Goal: Transaction & Acquisition: Purchase product/service

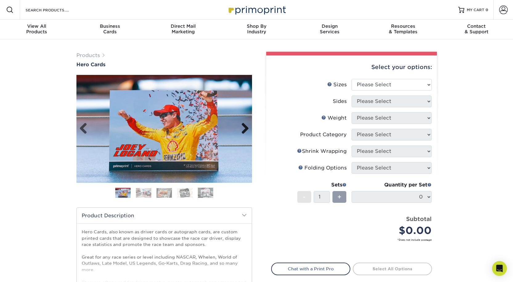
click at [244, 132] on link "Next" at bounding box center [243, 129] width 12 height 12
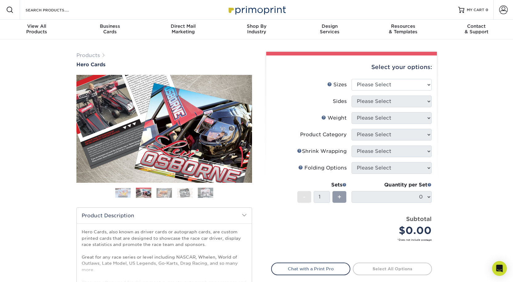
click at [245, 130] on link "Next" at bounding box center [243, 129] width 12 height 12
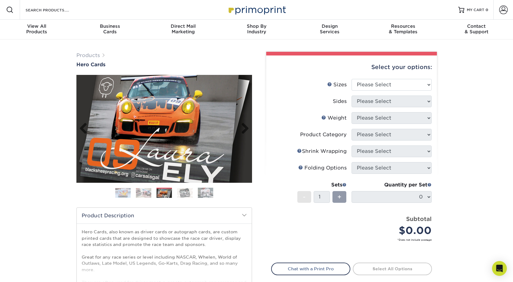
scroll to position [92, 0]
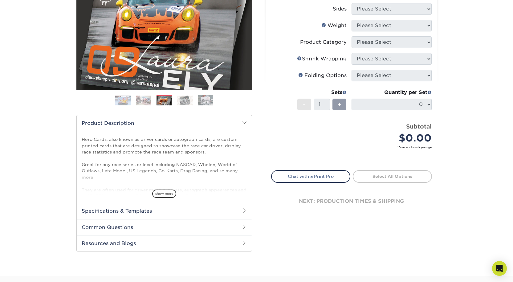
click at [160, 212] on h2 "Specifications & Templates" at bounding box center [164, 211] width 175 height 16
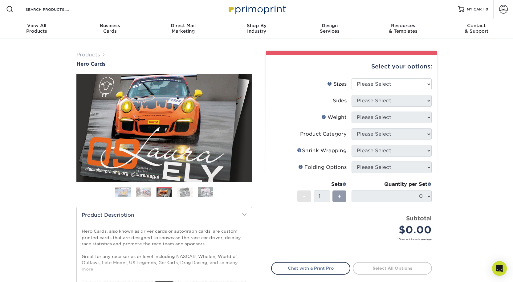
scroll to position [0, 0]
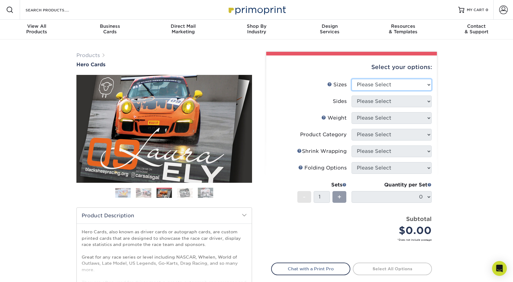
click at [378, 86] on select "Please Select 1.5" x 7" 4" x 6" 5" x 7" 6" x 8" 6" x 8.5" 6" x 9" 7" x 8.5" 7.5…" at bounding box center [391, 85] width 80 height 12
click at [351, 79] on select "Please Select 1.5" x 7" 4" x 6" 5" x 7" 6" x 8" 6" x 8.5" 6" x 9" 7" x 8.5" 7.5…" at bounding box center [391, 85] width 80 height 12
drag, startPoint x: 368, startPoint y: 86, endPoint x: 367, endPoint y: 90, distance: 4.1
click at [368, 86] on select "Please Select 1.5" x 7" 4" x 6" 5" x 7" 6" x 8" 6" x 8.5" 6" x 9" 7" x 8.5" 7.5…" at bounding box center [391, 85] width 80 height 12
select select "5.00x7.00"
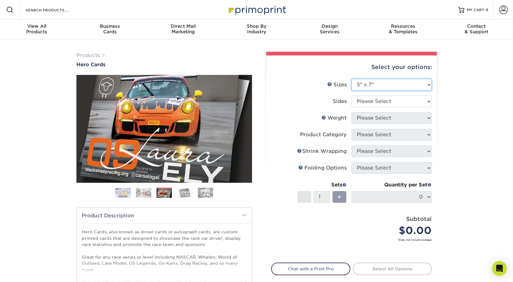
click at [351, 79] on select "Please Select 1.5" x 7" 4" x 6" 5" x 7" 6" x 8" 6" x 8.5" 6" x 9" 7" x 8.5" 7.5…" at bounding box center [391, 85] width 80 height 12
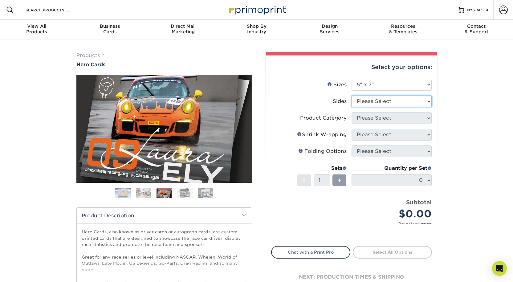
drag, startPoint x: 367, startPoint y: 101, endPoint x: 369, endPoint y: 106, distance: 5.4
click at [367, 101] on select "Please Select Print Both Sides Print Front Only" at bounding box center [391, 101] width 80 height 12
select select "13abbda7-1d64-4f25-8bb2-c179b224825d"
click at [351, 95] on select "Please Select Print Both Sides Print Front Only" at bounding box center [391, 101] width 80 height 12
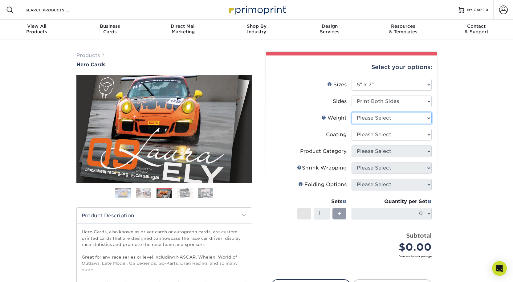
click at [362, 119] on select "Please Select 14PT 16PT 100LB" at bounding box center [391, 118] width 80 height 12
select select "100LB"
click at [351, 112] on select "Please Select 14PT 16PT 100LB" at bounding box center [391, 118] width 80 height 12
drag, startPoint x: 367, startPoint y: 134, endPoint x: 371, endPoint y: 136, distance: 4.4
click at [367, 134] on select at bounding box center [391, 135] width 80 height 12
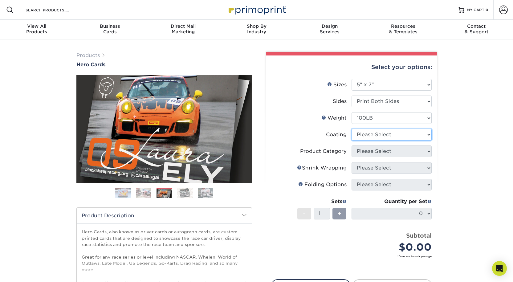
select select "d41dab50-ff65-4f4f-bb17-2afe4d36ae33"
click at [351, 129] on select at bounding box center [391, 135] width 80 height 12
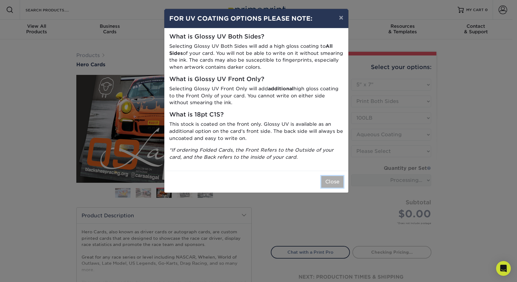
click at [333, 180] on button "Close" at bounding box center [333, 182] width 22 height 12
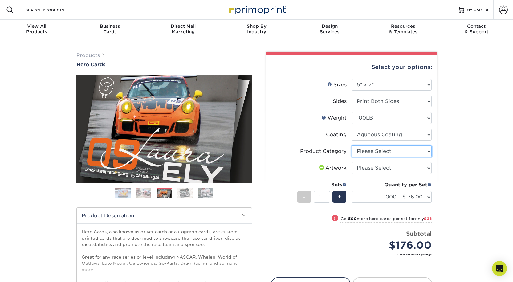
click at [372, 150] on select "Please Select Postcards" at bounding box center [391, 151] width 80 height 12
select select "9b7272e0-d6c8-4c3c-8e97-d3a1bcdab858"
click at [351, 145] on select "Please Select Postcards" at bounding box center [391, 151] width 80 height 12
click at [374, 167] on select "Please Select I will upload files I need a design - $150" at bounding box center [391, 168] width 80 height 12
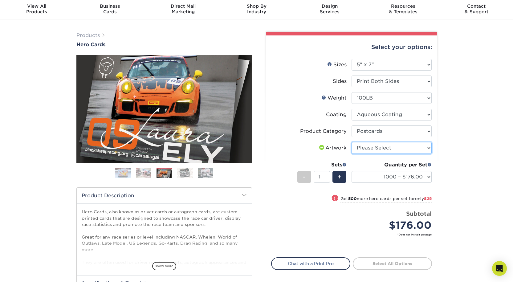
scroll to position [31, 0]
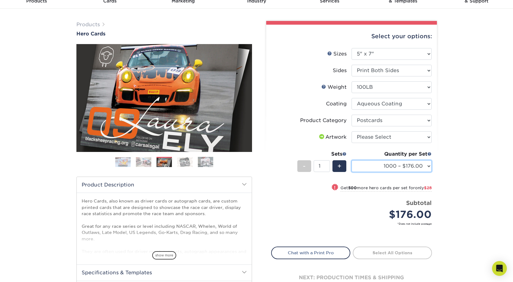
click at [375, 171] on select "1000 – $176.00 1500 – $204.00 2000 – $245.00 2500 – $281.00 3000 – $326.00 4000…" at bounding box center [391, 166] width 80 height 12
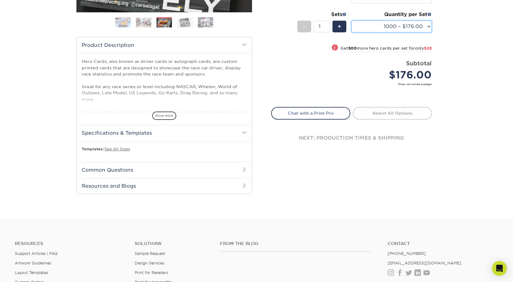
scroll to position [246, 0]
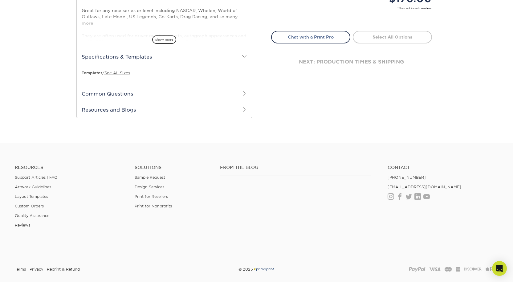
click at [140, 57] on h2 "Specifications & Templates" at bounding box center [164, 57] width 175 height 16
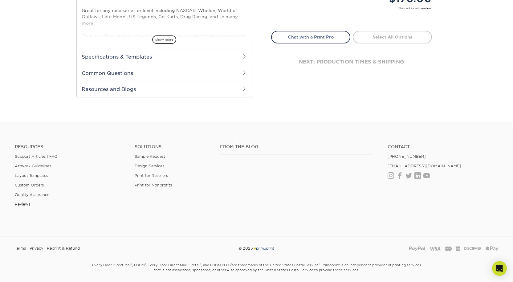
click at [129, 57] on h2 "Specifications & Templates" at bounding box center [164, 57] width 175 height 16
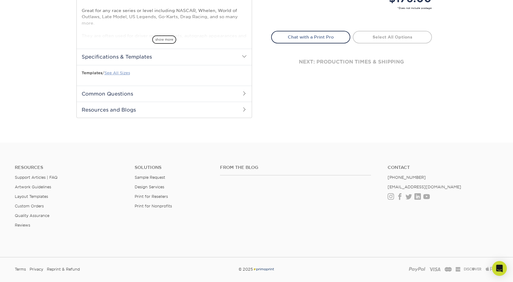
click at [127, 72] on link "See All Sizes" at bounding box center [117, 73] width 26 height 5
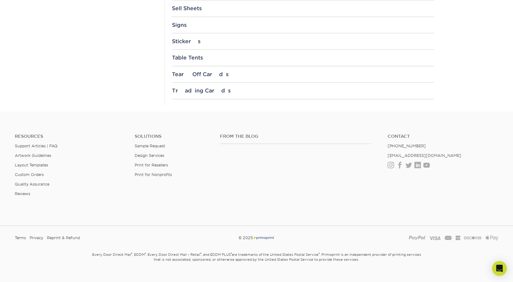
scroll to position [739, 0]
